Goal: Information Seeking & Learning: Learn about a topic

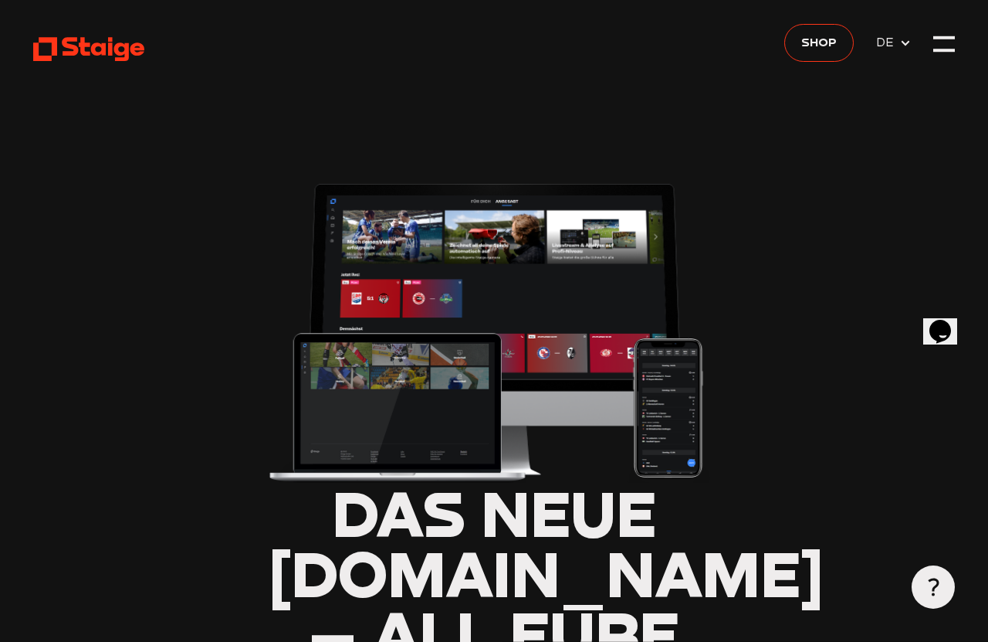
click at [888, 35] on span "DE" at bounding box center [887, 41] width 23 height 19
click at [409, 350] on img at bounding box center [494, 328] width 453 height 307
click at [927, 39] on div at bounding box center [945, 44] width 22 height 22
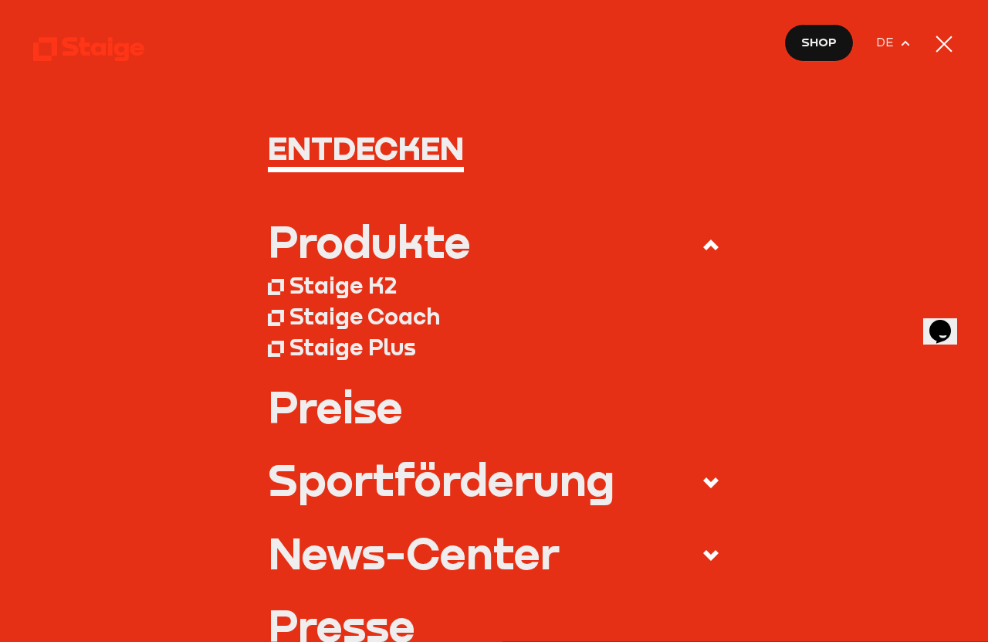
click at [927, 53] on div at bounding box center [945, 44] width 22 height 22
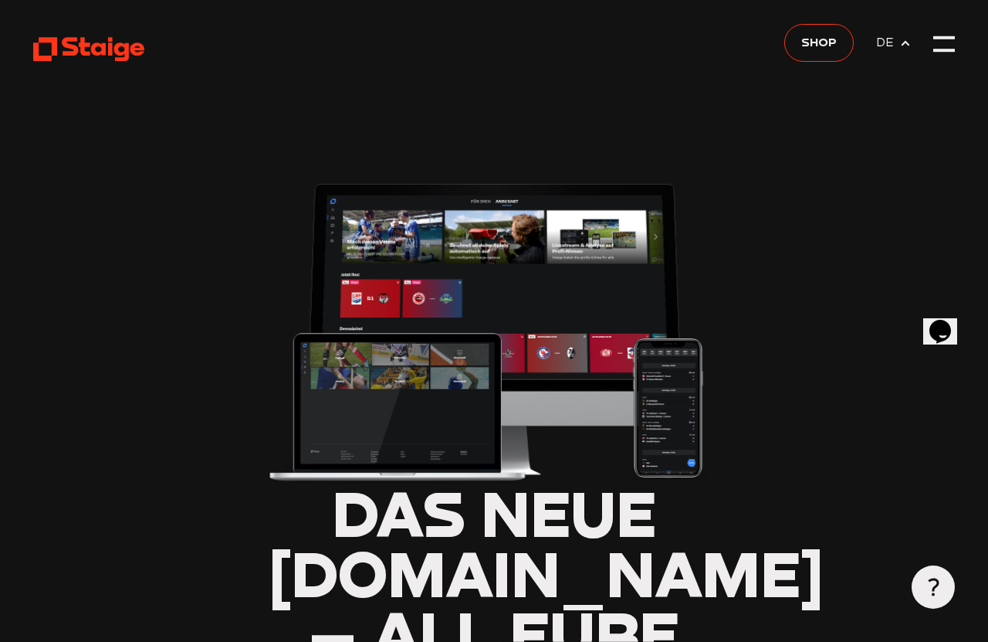
click at [78, 42] on icon at bounding box center [89, 49] width 112 height 27
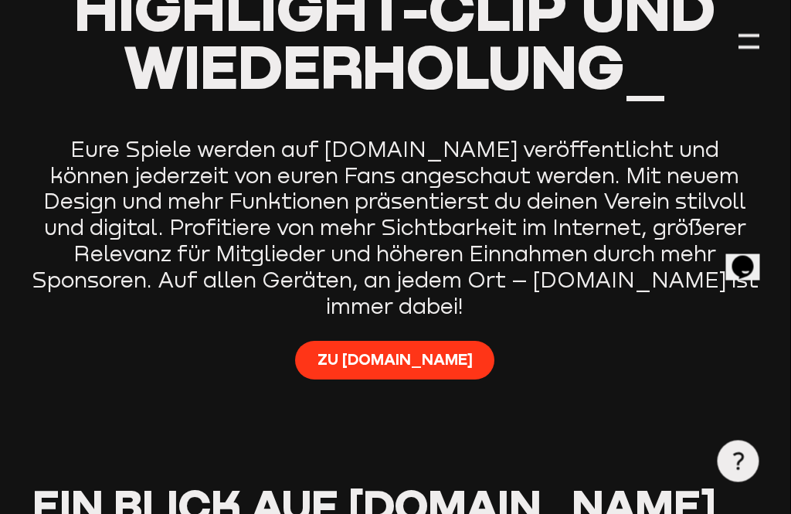
scroll to position [850, 0]
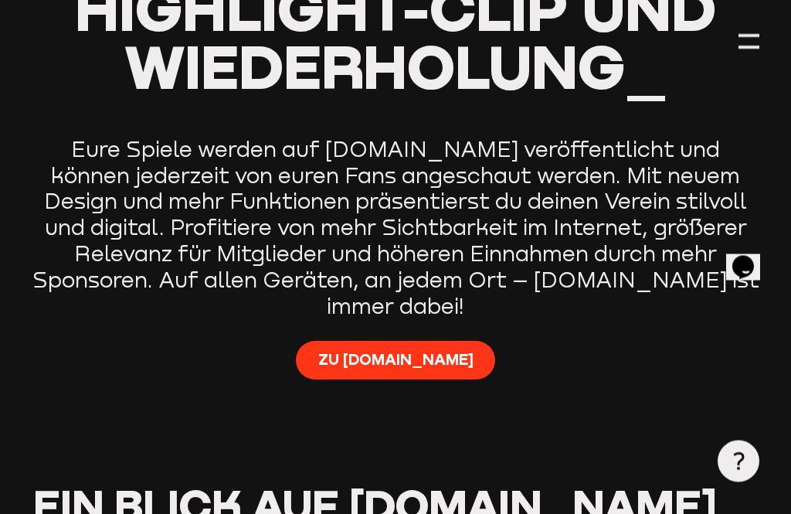
click at [374, 349] on span "Zu [DOMAIN_NAME]" at bounding box center [395, 359] width 155 height 21
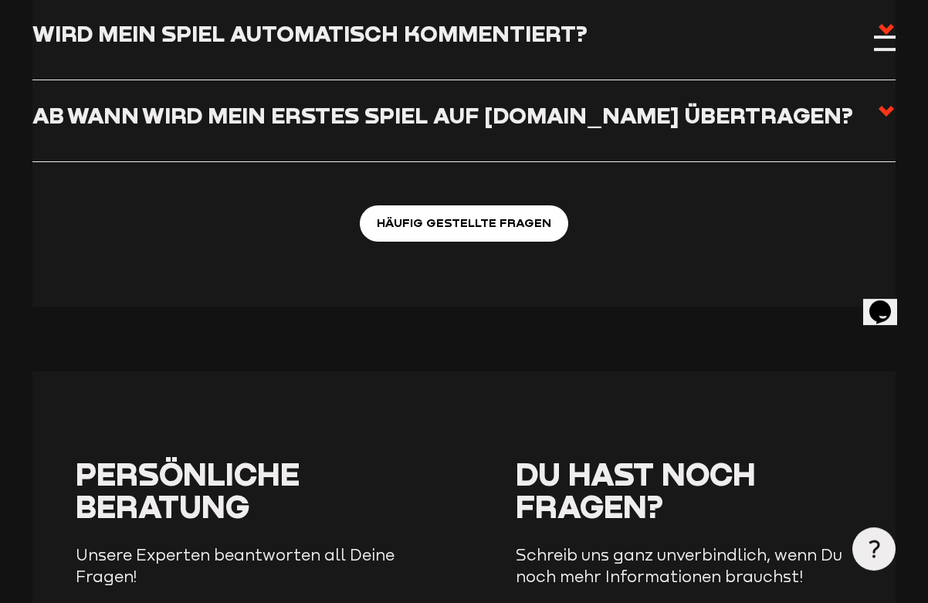
scroll to position [5673, 0]
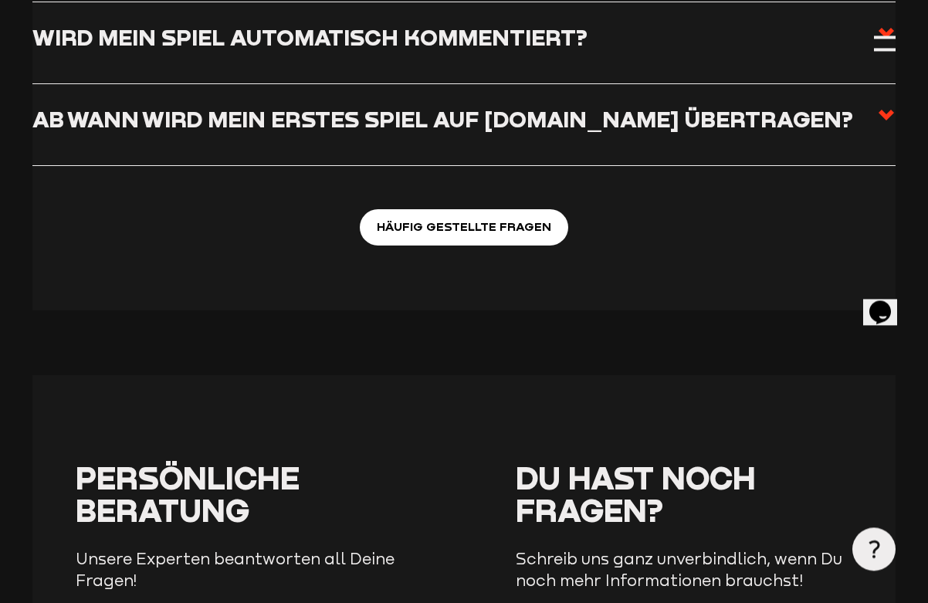
click at [887, 553] on div at bounding box center [874, 548] width 43 height 43
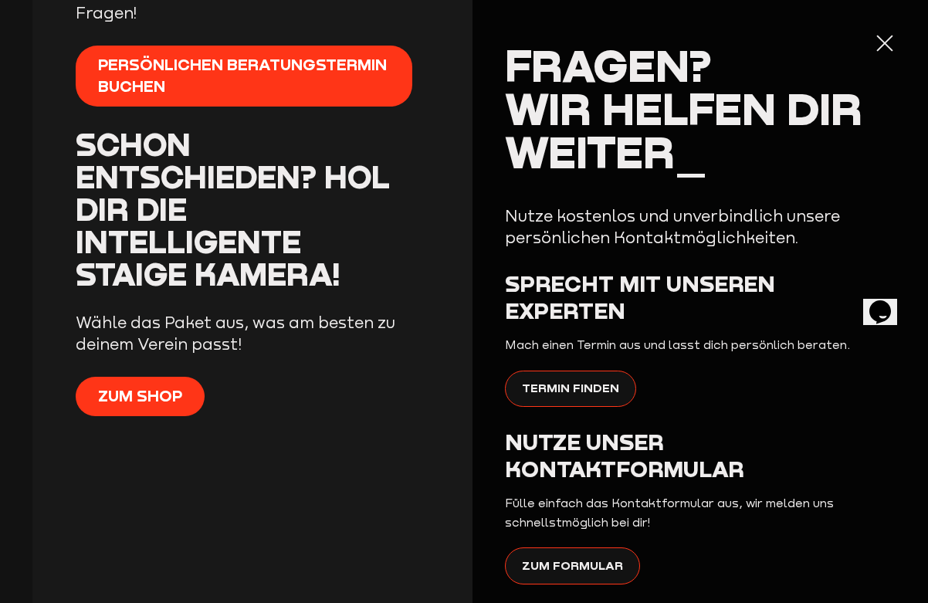
scroll to position [0, 0]
click at [895, 91] on h2 "Fragen? Wir helfen dir weiter_" at bounding box center [700, 108] width 391 height 130
click at [896, 42] on div at bounding box center [885, 43] width 22 height 22
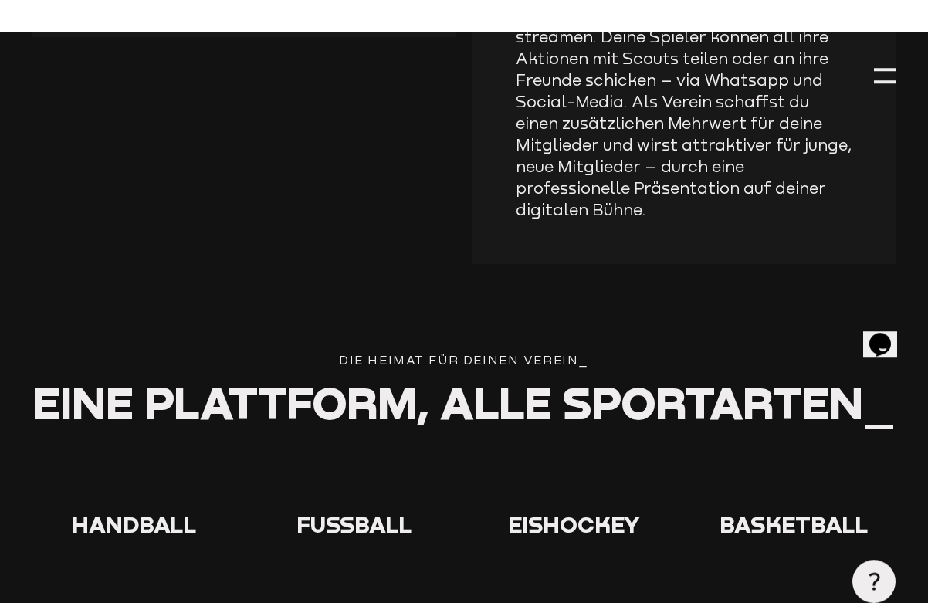
scroll to position [2549, 0]
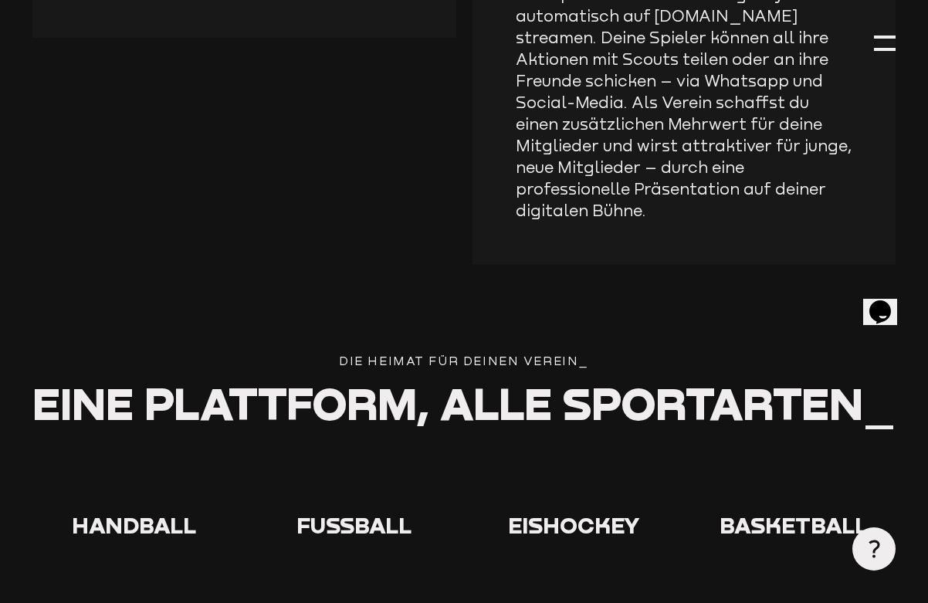
click at [350, 457] on icon at bounding box center [354, 481] width 49 height 49
click at [340, 457] on icon at bounding box center [354, 481] width 49 height 49
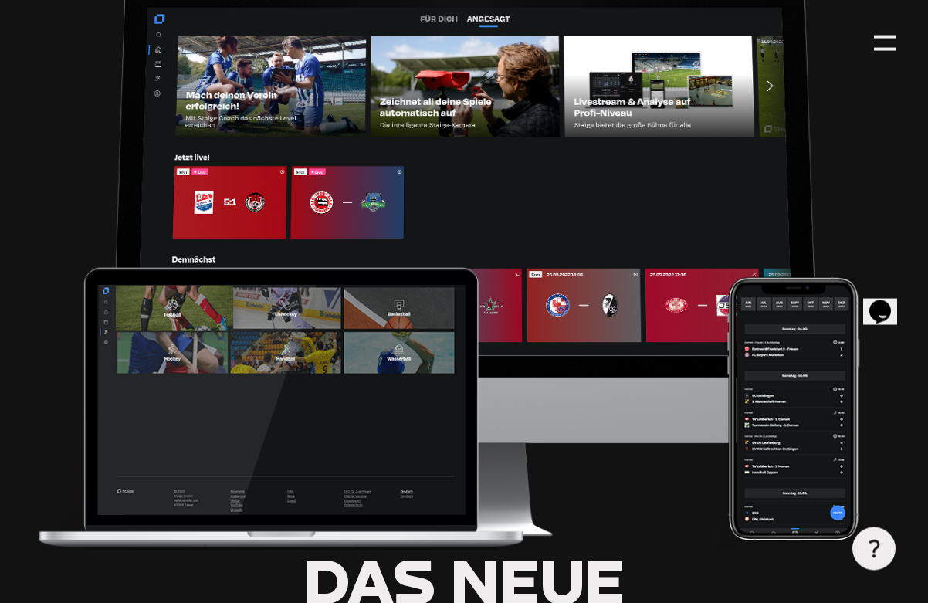
scroll to position [0, 0]
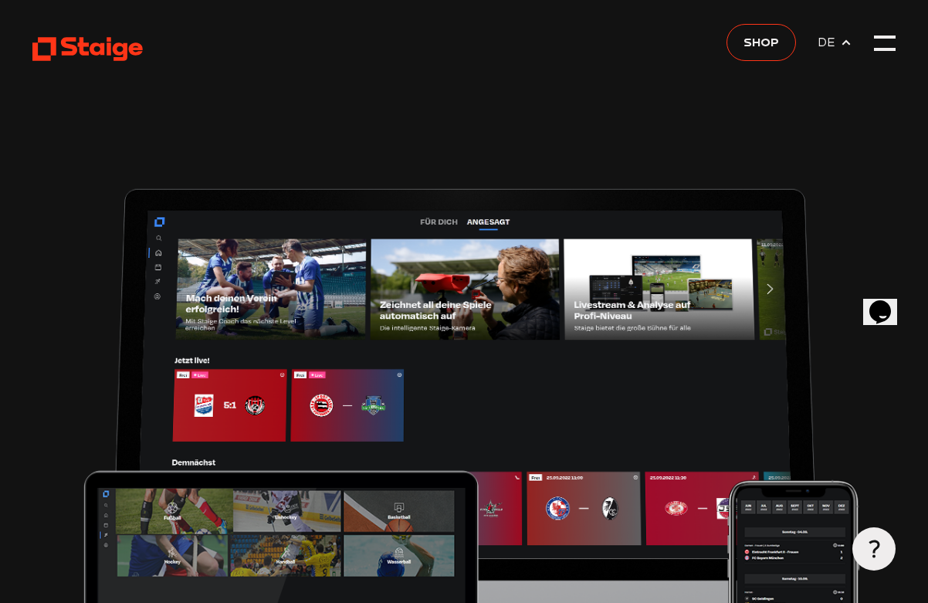
click at [889, 43] on div at bounding box center [885, 43] width 22 height 22
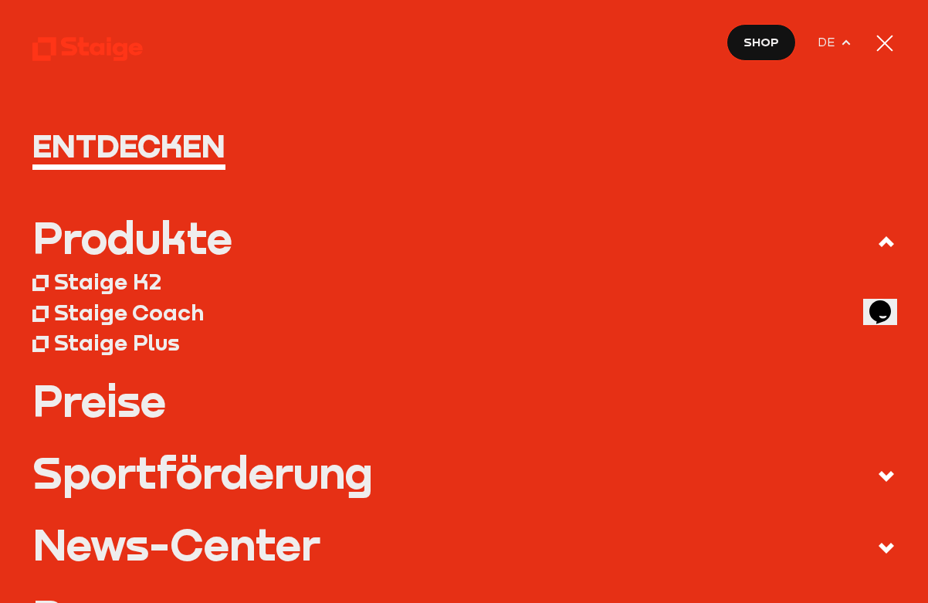
click at [889, 40] on div at bounding box center [884, 43] width 16 height 16
